Goal: Information Seeking & Learning: Learn about a topic

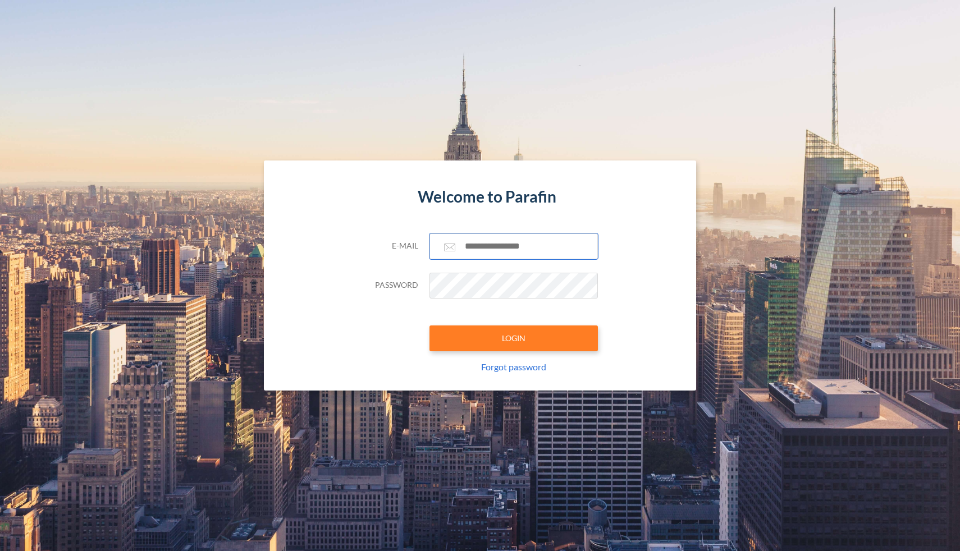
click at [477, 235] on input "text" at bounding box center [514, 247] width 168 height 26
paste input "**********"
type input "**********"
click at [479, 337] on button "LOGIN" at bounding box center [514, 339] width 168 height 26
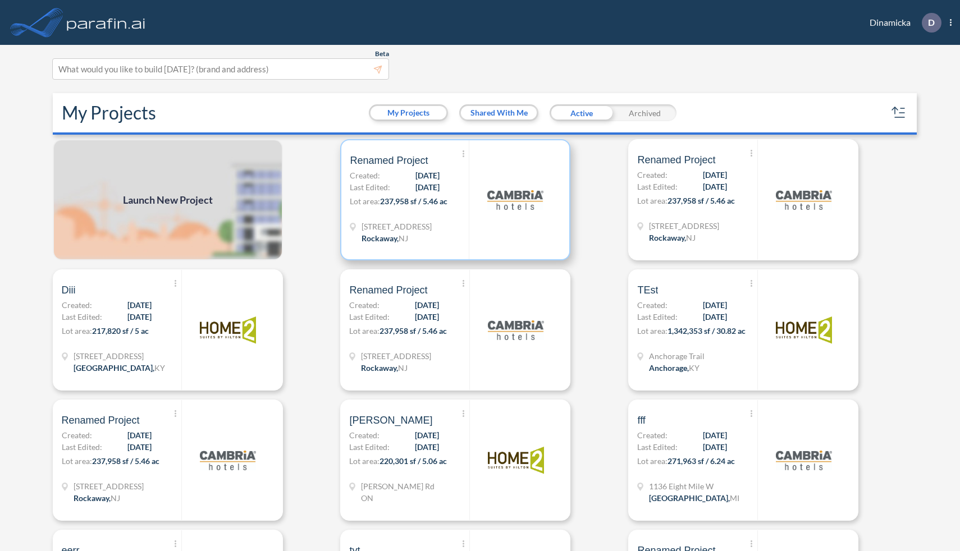
click at [466, 178] on div "Show More Created with sketchtool. Archive Reports Share a copy Renamed Project…" at bounding box center [409, 199] width 119 height 119
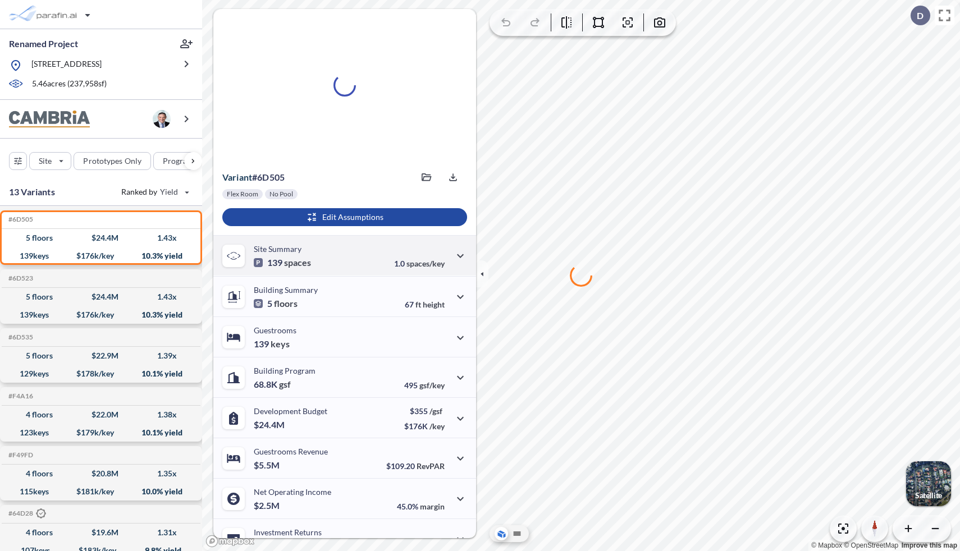
click at [373, 250] on div "Site Summary 139 spaces 1.0 spaces/key" at bounding box center [344, 255] width 263 height 40
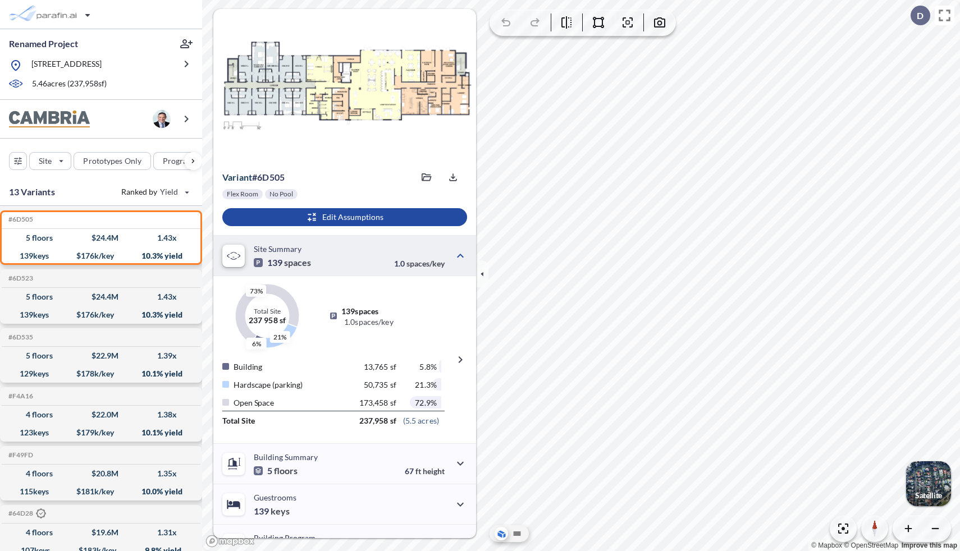
click at [371, 257] on div "Site Summary 139 spaces 1.0 spaces/key" at bounding box center [344, 255] width 263 height 40
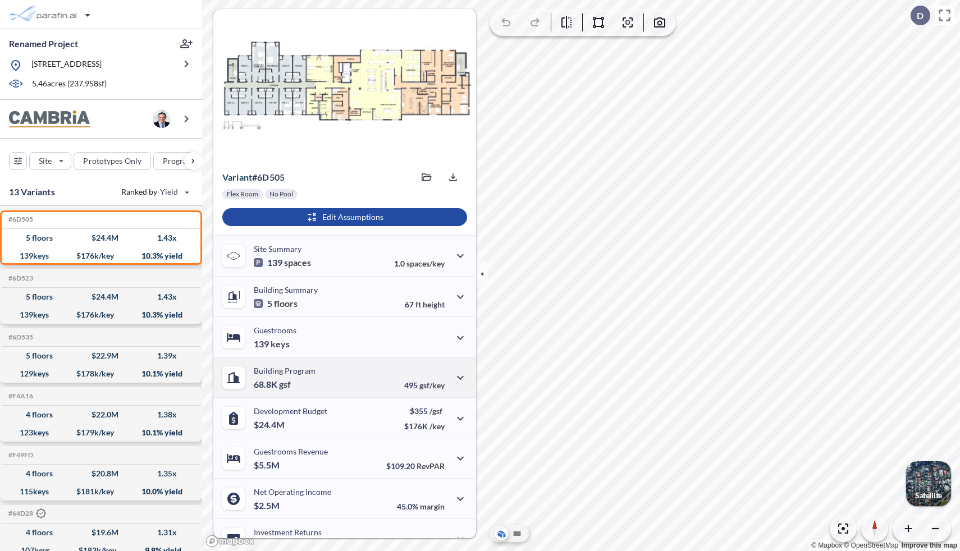
click at [370, 376] on div "Building Program 68.8K gsf 495 gsf/key" at bounding box center [344, 377] width 263 height 40
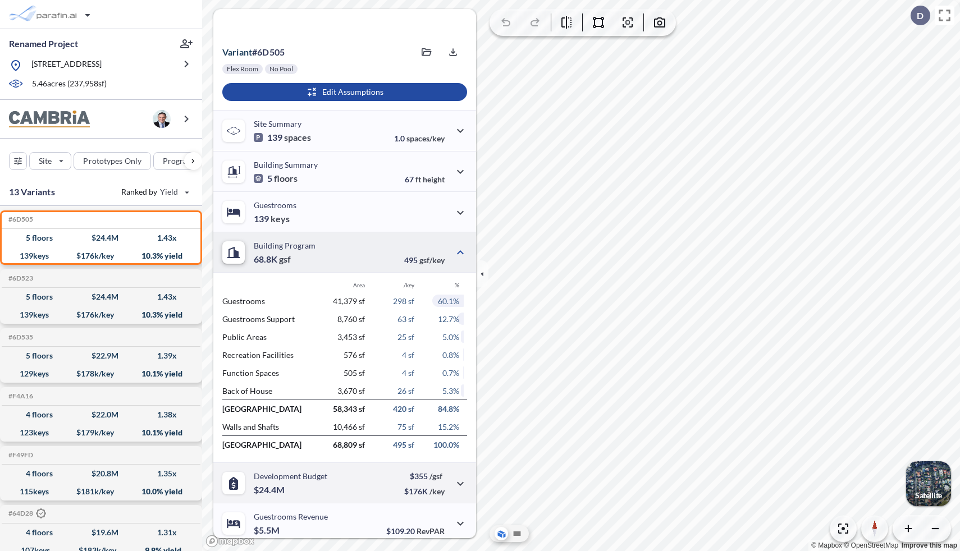
click at [375, 478] on div "Development Budget $24.4M $355 /gsf $176K /key" at bounding box center [344, 483] width 263 height 40
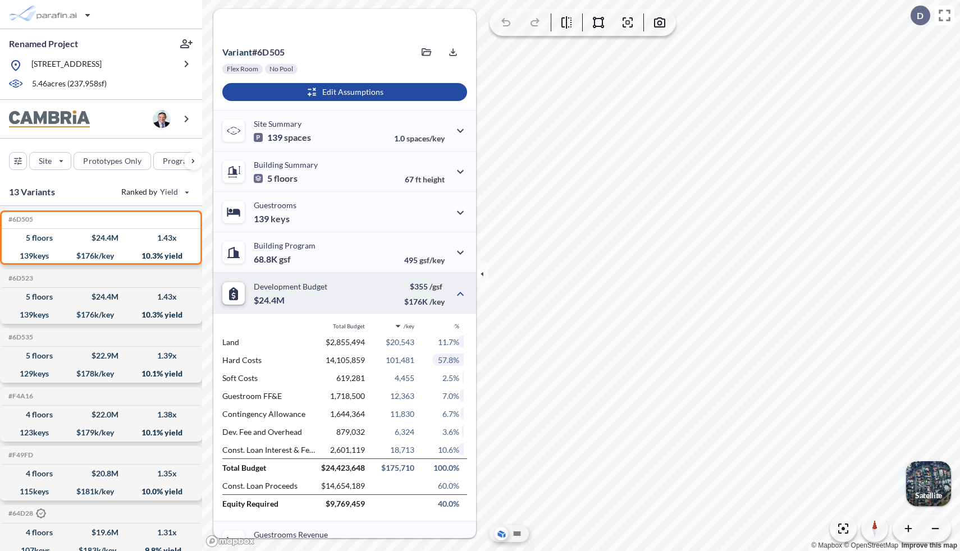
scroll to position [230, 0]
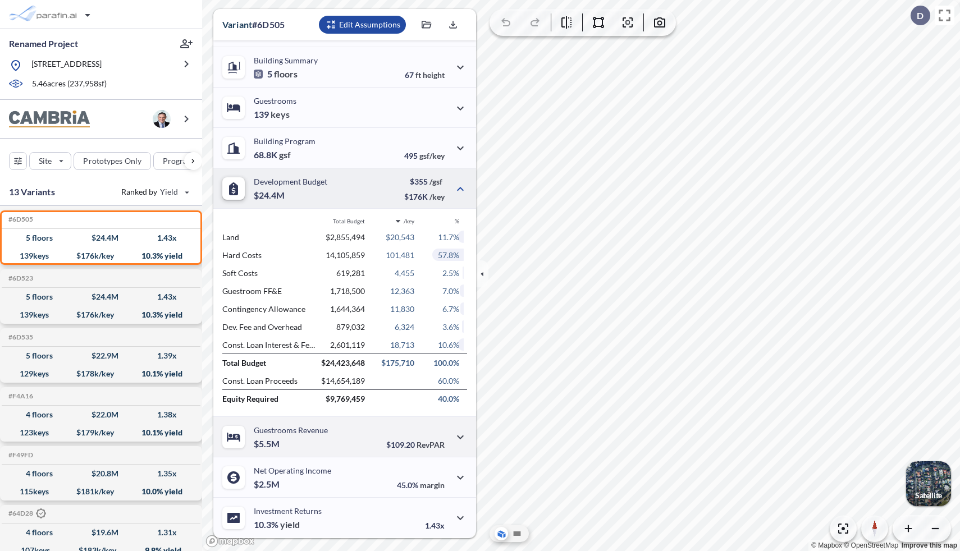
click at [365, 446] on div "Guestrooms Revenue $5.5M $109.20 RevPAR" at bounding box center [344, 437] width 263 height 40
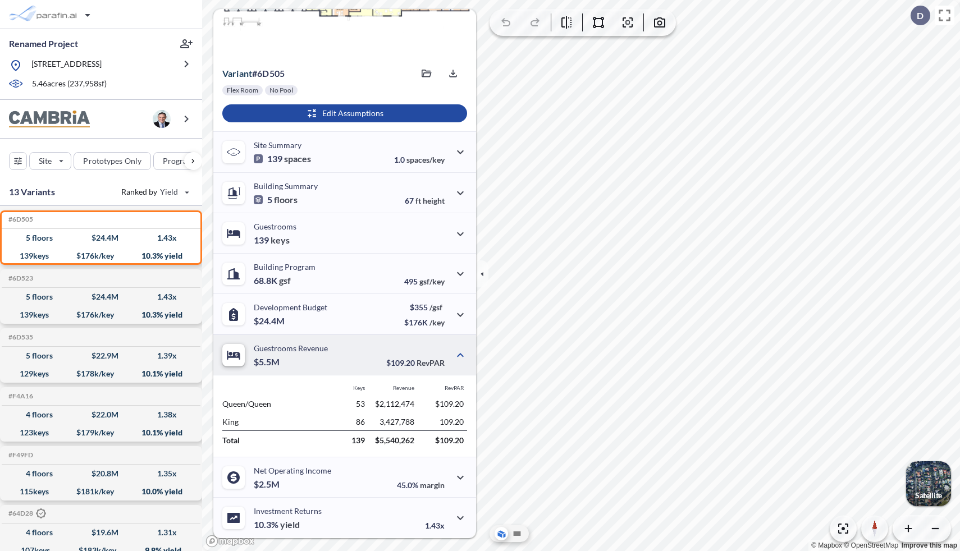
scroll to position [104, 0]
click at [378, 477] on div "Net Operating Income $2.5M 45.0% margin" at bounding box center [344, 477] width 263 height 40
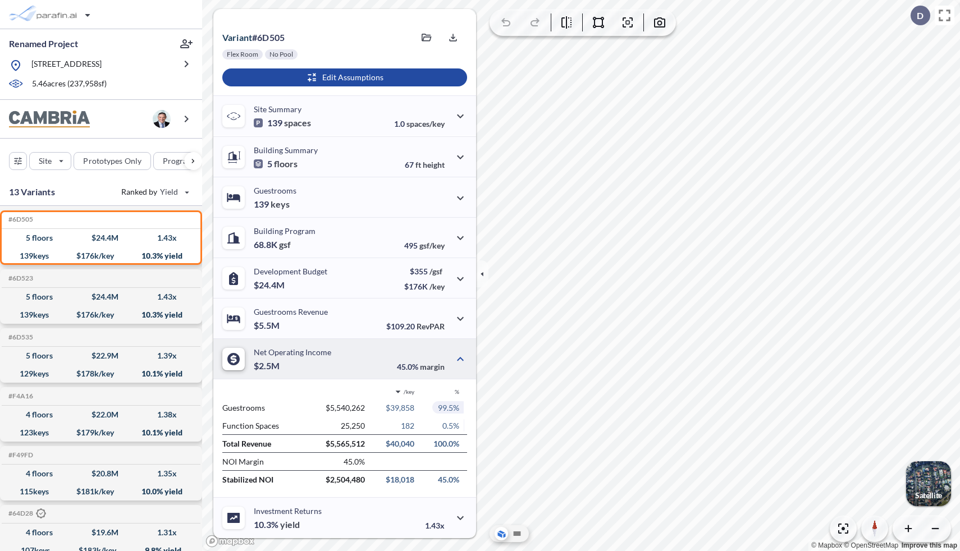
scroll to position [140, 0]
click at [395, 390] on icon at bounding box center [398, 392] width 7 height 7
click at [404, 428] on div "/gsf" at bounding box center [401, 427] width 22 height 17
click at [399, 390] on icon at bounding box center [400, 392] width 7 height 7
click at [399, 407] on div "/key" at bounding box center [401, 408] width 22 height 17
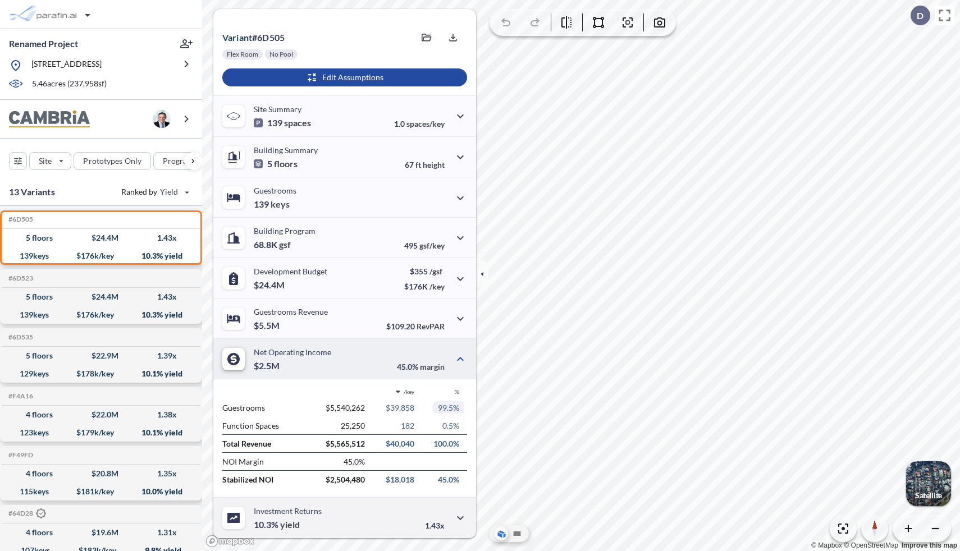
click at [392, 517] on div "Investment Returns 10.3% yield 1.43x" at bounding box center [344, 518] width 263 height 40
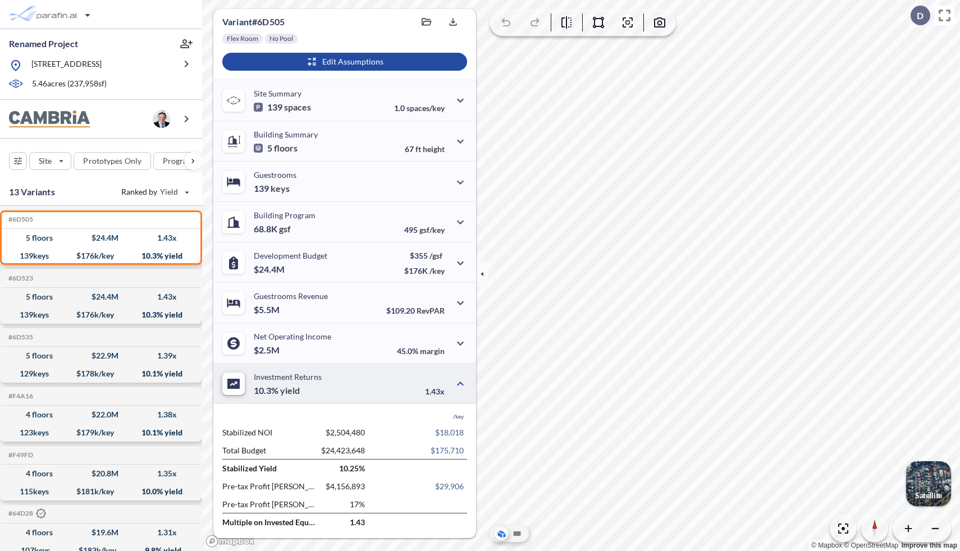
scroll to position [157, 0]
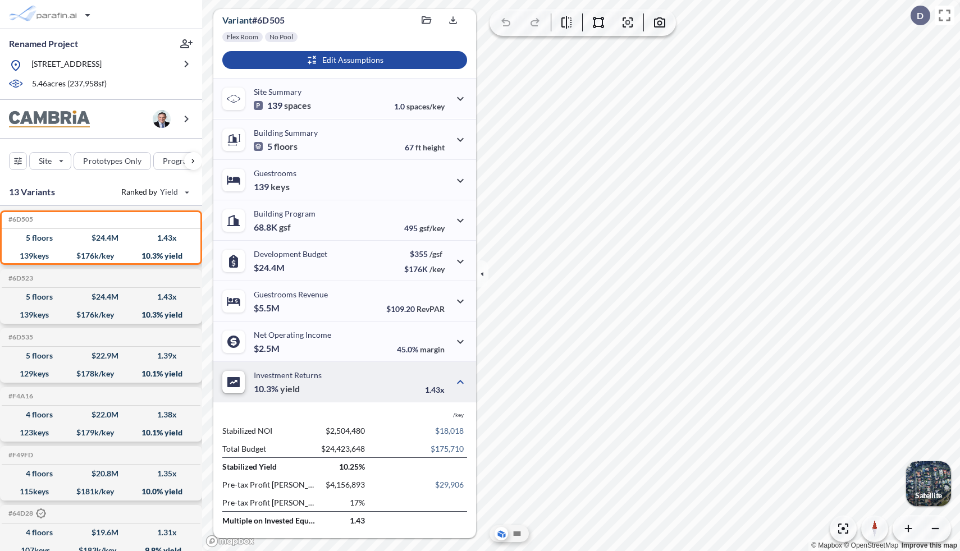
click at [412, 372] on div "Investment Returns 10.3% yield 1.43x" at bounding box center [344, 382] width 263 height 40
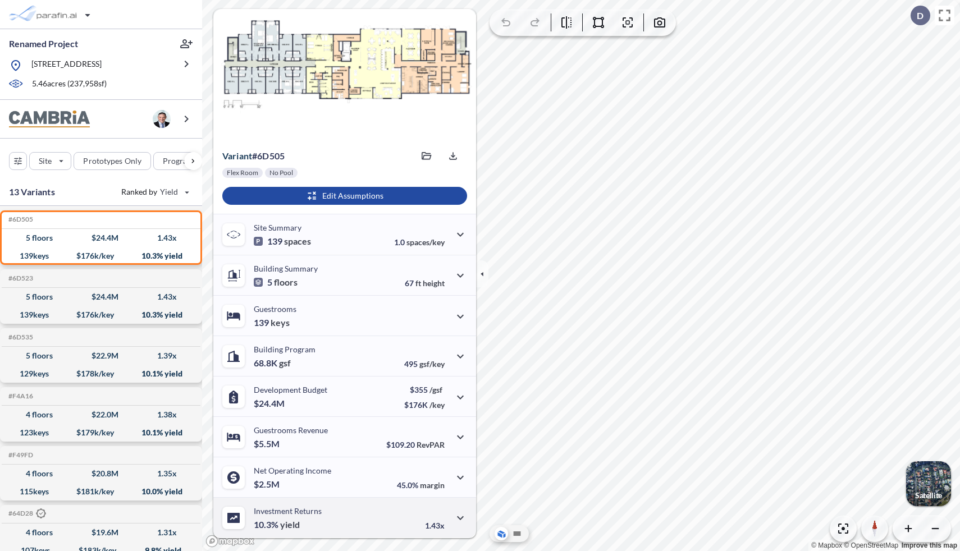
scroll to position [0, 0]
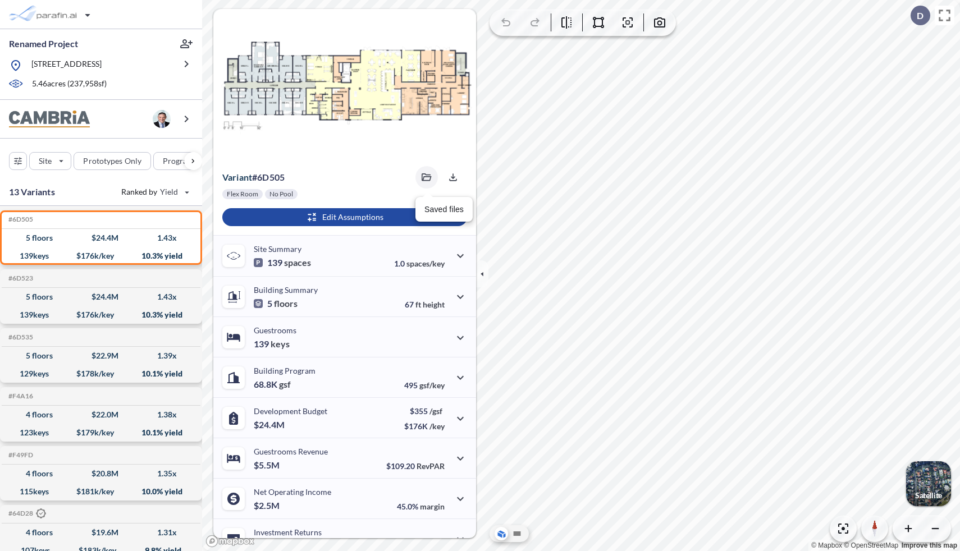
click at [425, 180] on icon "button" at bounding box center [427, 178] width 10 height 8
click at [371, 175] on div "Variant # 6d505 6d505-image.jpg [DATE] Export" at bounding box center [344, 175] width 263 height 27
click at [286, 216] on div "button" at bounding box center [344, 217] width 245 height 18
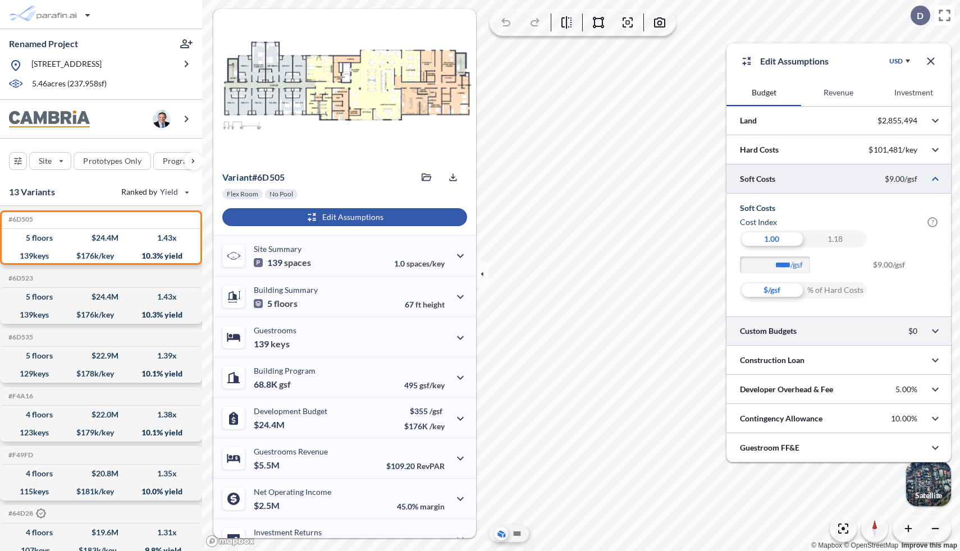
click at [825, 342] on div at bounding box center [839, 331] width 225 height 29
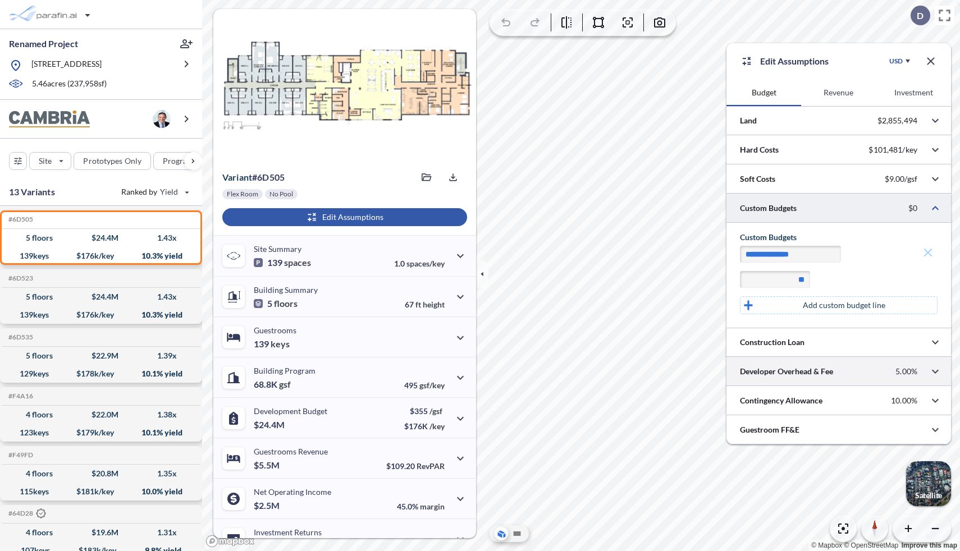
click at [824, 377] on div at bounding box center [839, 371] width 225 height 29
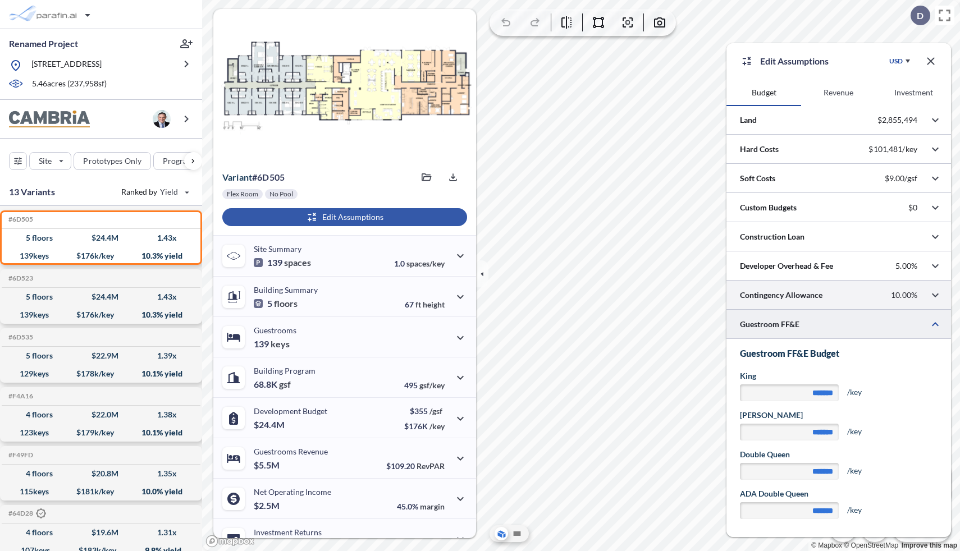
click at [831, 290] on div at bounding box center [839, 295] width 225 height 29
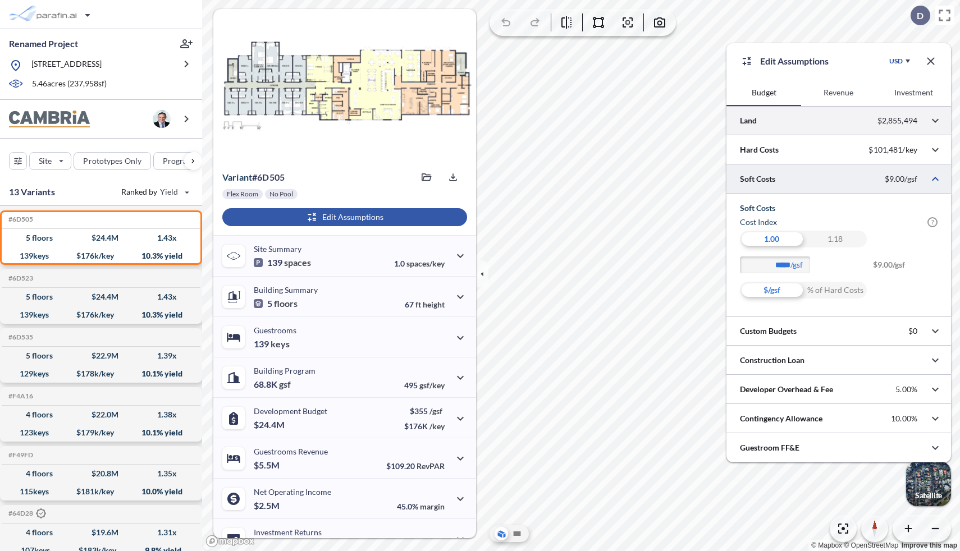
click at [813, 124] on div at bounding box center [839, 120] width 225 height 29
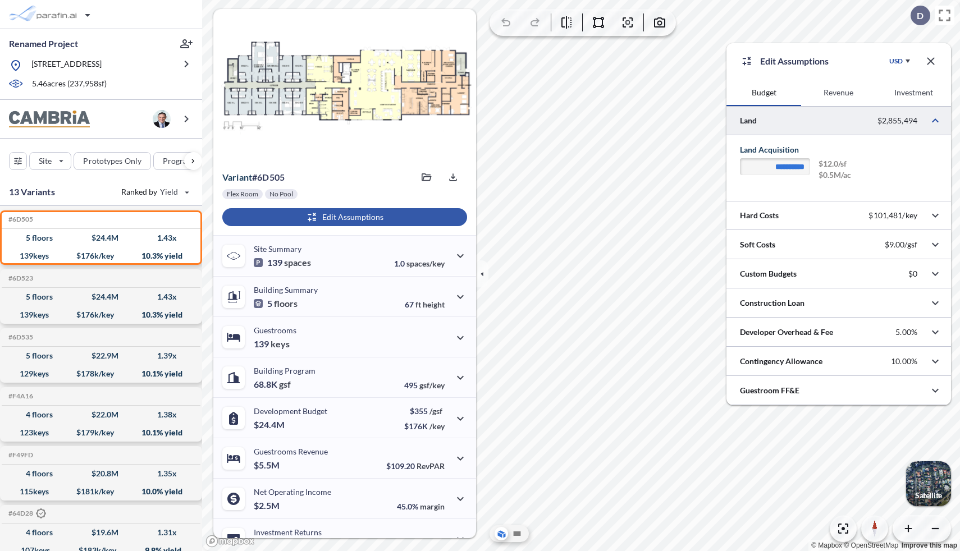
click at [937, 61] on icon "button" at bounding box center [930, 60] width 13 height 13
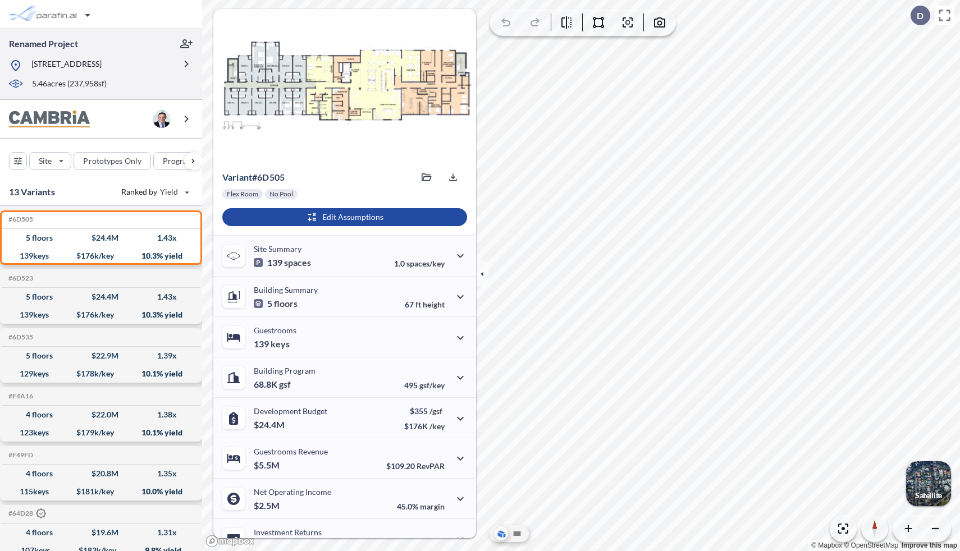
click at [162, 74] on div at bounding box center [92, 75] width 166 height 6
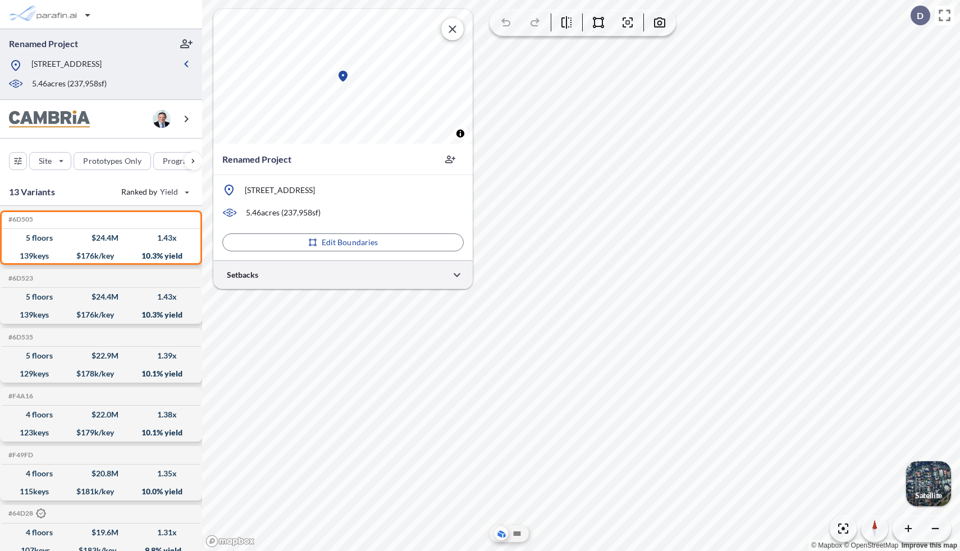
click at [331, 277] on div at bounding box center [342, 275] width 259 height 29
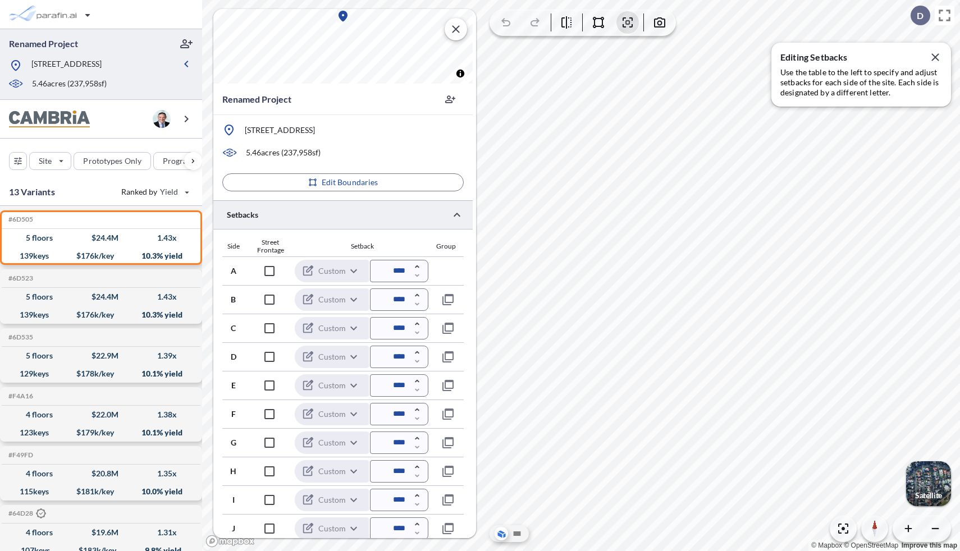
scroll to position [268, 0]
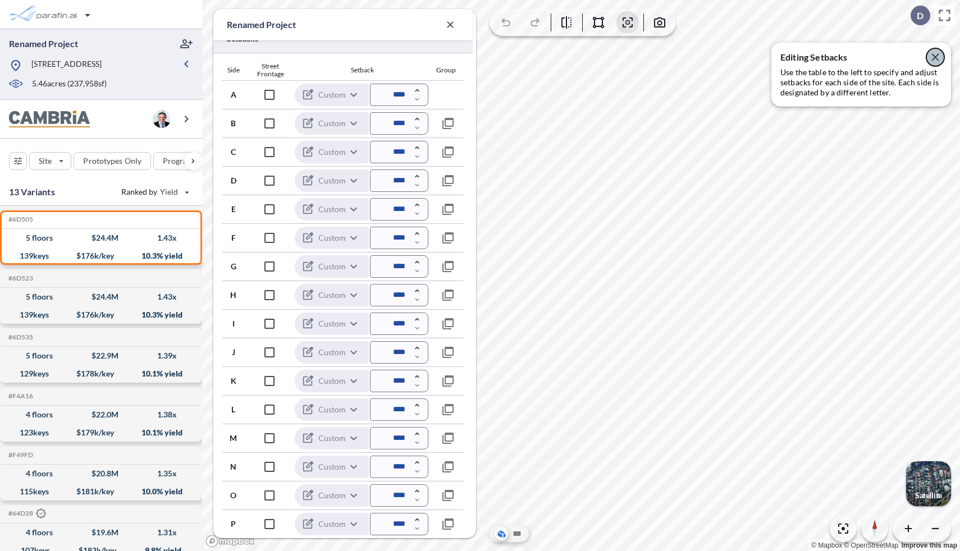
click at [937, 55] on icon "button" at bounding box center [935, 56] width 7 height 7
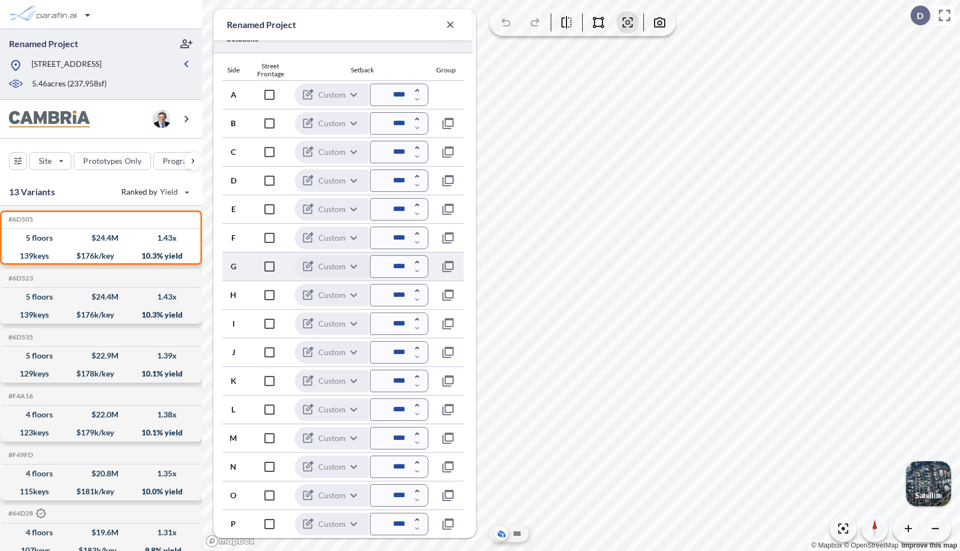
scroll to position [0, 0]
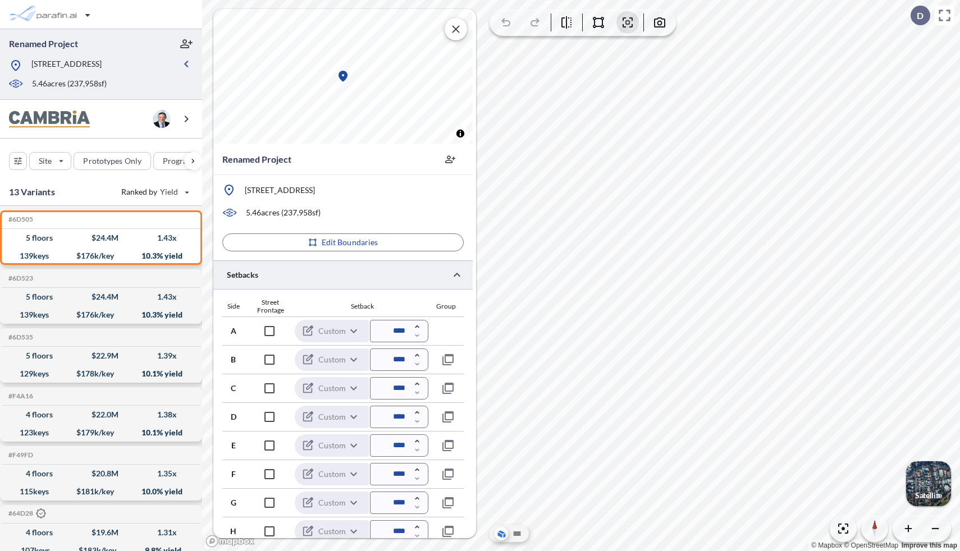
click at [346, 274] on div at bounding box center [342, 275] width 259 height 29
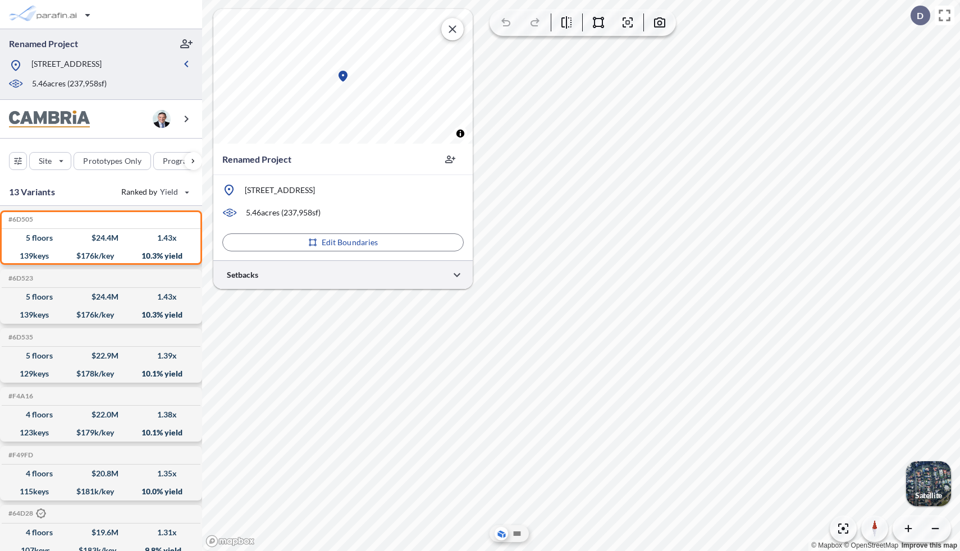
click at [387, 273] on div at bounding box center [342, 275] width 259 height 29
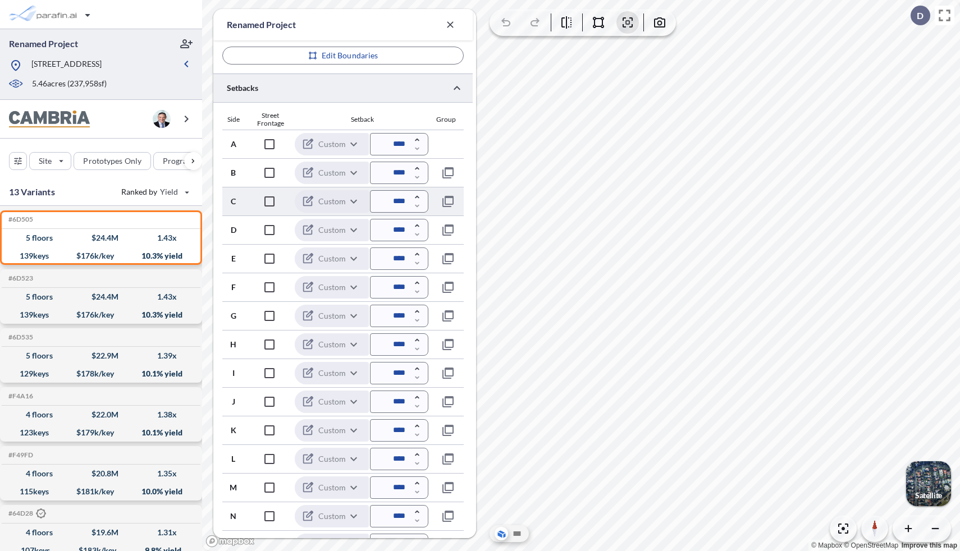
scroll to position [268, 0]
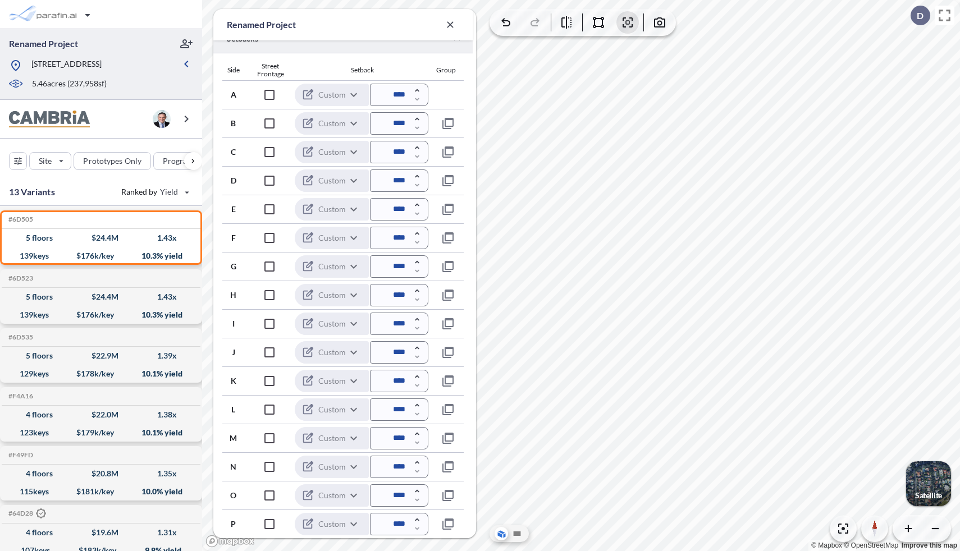
click at [934, 492] on p "Satellite" at bounding box center [928, 495] width 27 height 9
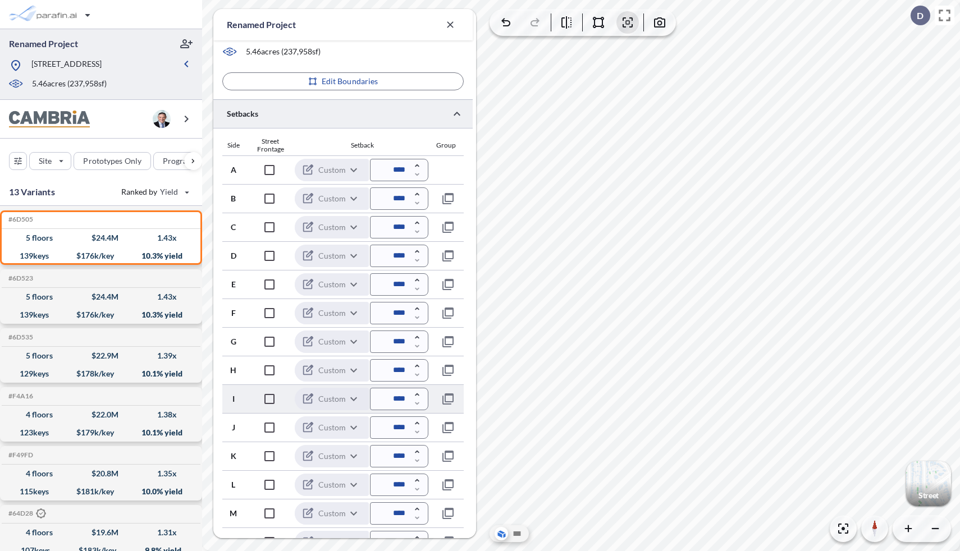
scroll to position [0, 0]
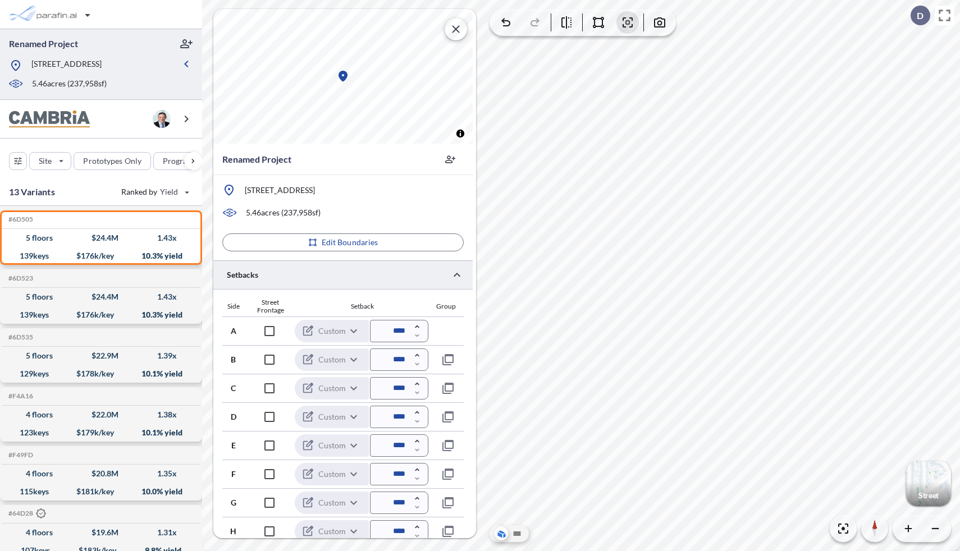
click at [454, 25] on icon "button" at bounding box center [455, 28] width 13 height 13
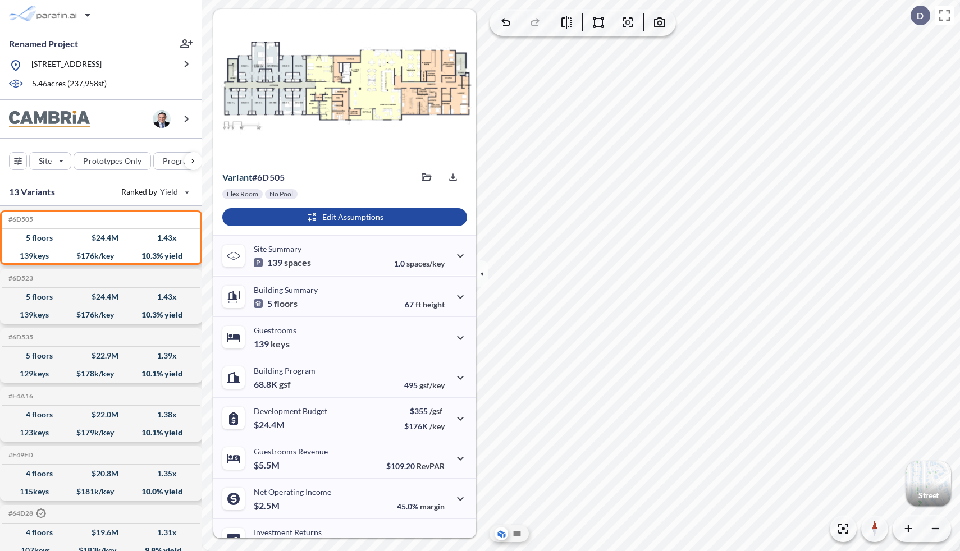
click at [485, 273] on icon "button" at bounding box center [482, 274] width 12 height 12
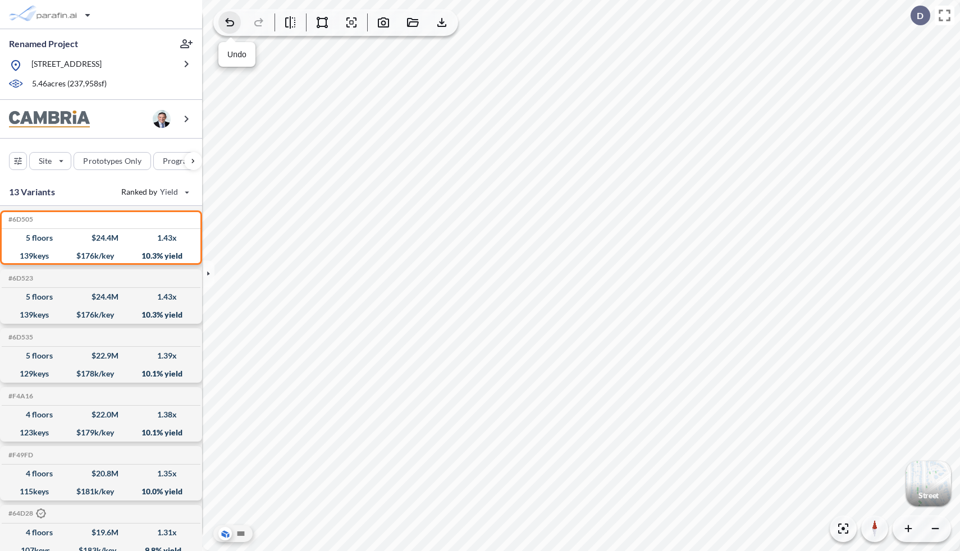
click at [230, 27] on icon "button" at bounding box center [229, 22] width 13 height 13
click at [258, 23] on icon "button" at bounding box center [258, 22] width 13 height 13
click at [258, 23] on div at bounding box center [259, 22] width 22 height 22
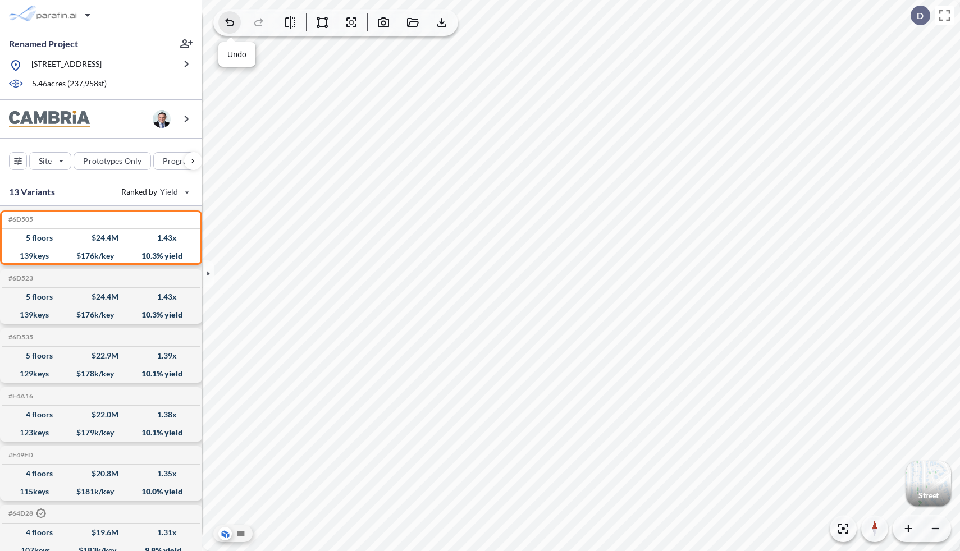
click at [226, 20] on icon "button" at bounding box center [229, 22] width 9 height 8
click at [226, 20] on div at bounding box center [229, 22] width 22 height 22
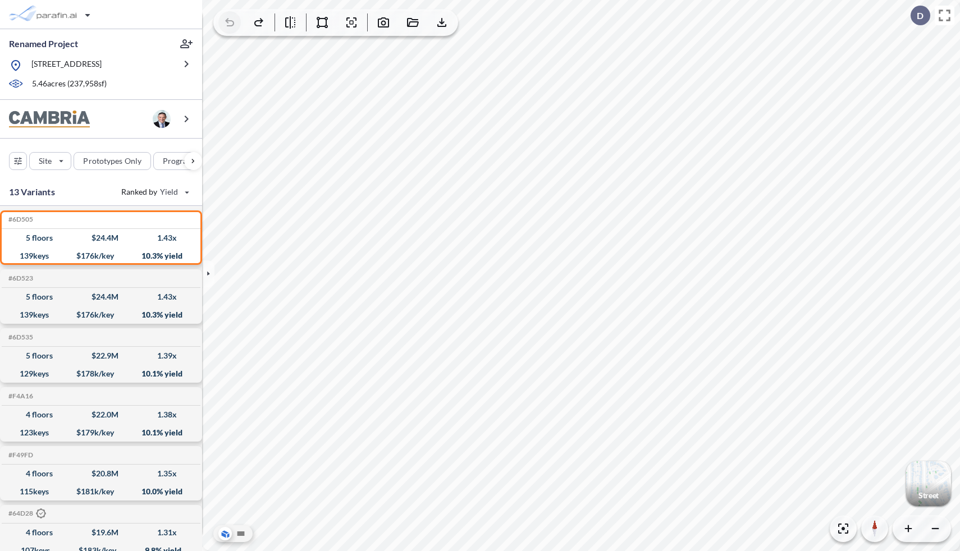
click at [226, 20] on div at bounding box center [229, 22] width 22 height 22
click at [245, 21] on div at bounding box center [336, 23] width 244 height 26
click at [253, 22] on icon "button" at bounding box center [258, 22] width 13 height 13
click at [254, 23] on icon "button" at bounding box center [258, 22] width 13 height 13
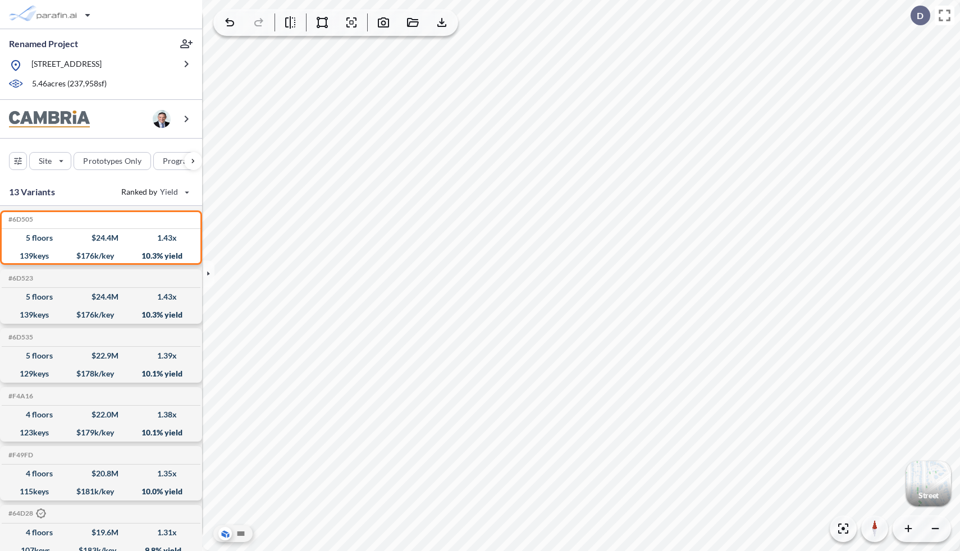
click at [258, 27] on div at bounding box center [259, 22] width 22 height 22
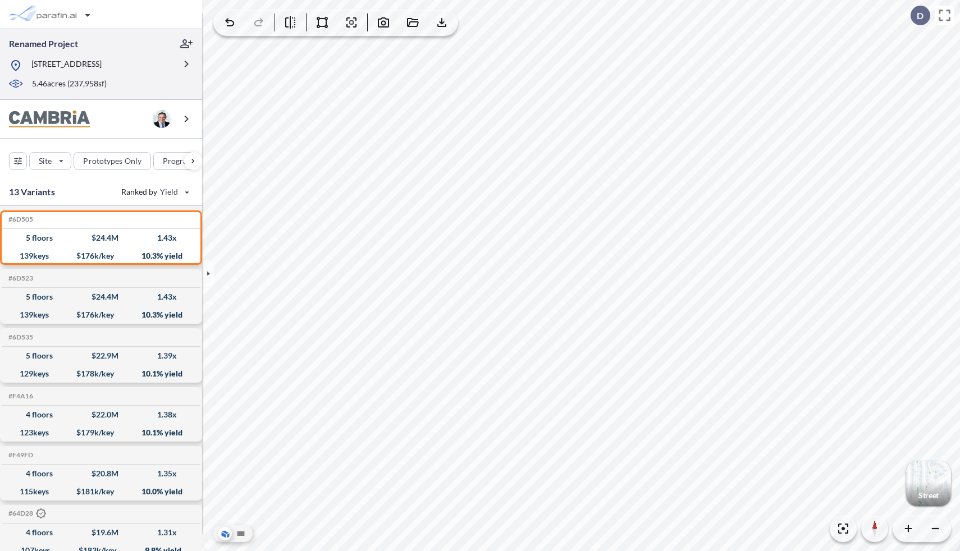
click at [162, 81] on div "5.46 acres ( 237,958 sf)" at bounding box center [91, 84] width 167 height 12
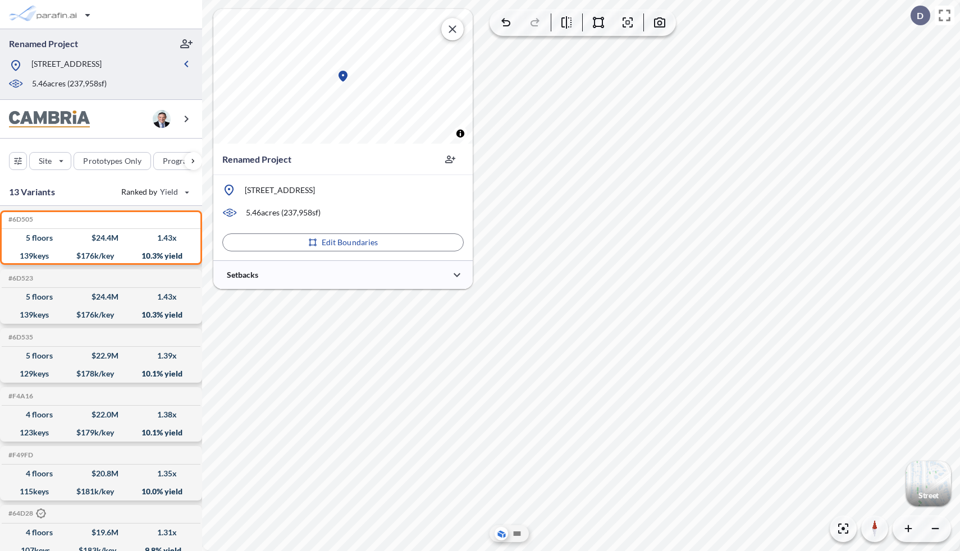
click at [163, 72] on div at bounding box center [92, 75] width 166 height 6
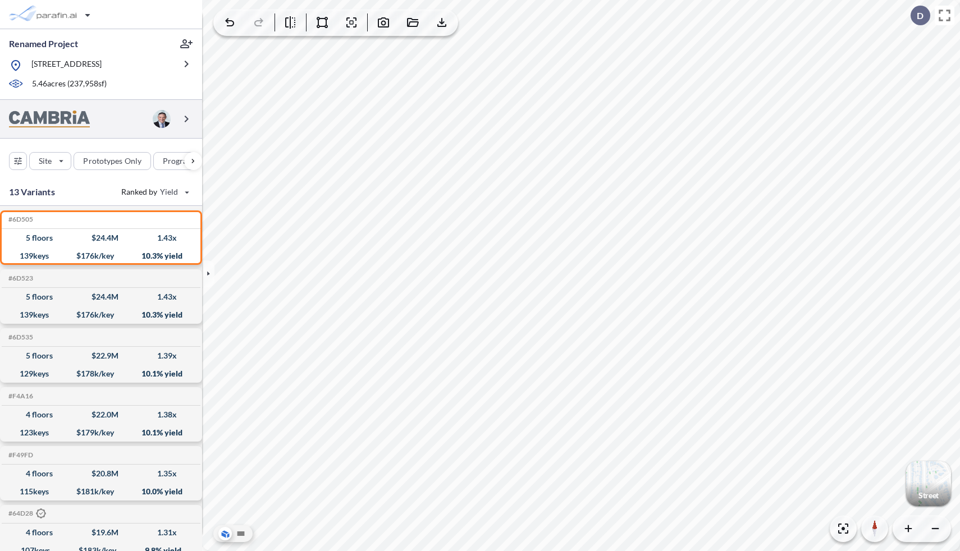
click at [134, 122] on div at bounding box center [101, 119] width 202 height 39
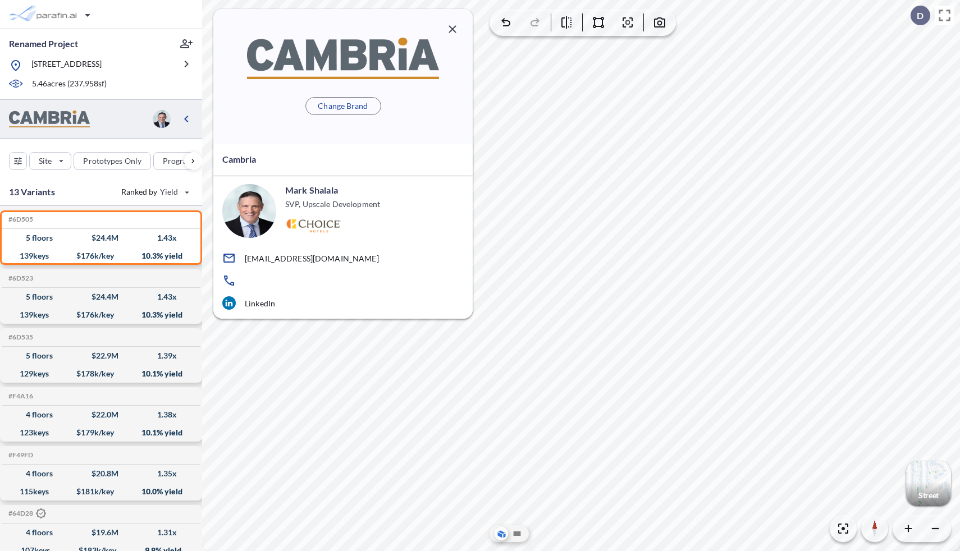
click at [452, 31] on icon "button" at bounding box center [452, 28] width 13 height 13
